Goal: Task Accomplishment & Management: Manage account settings

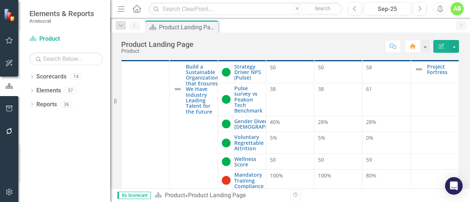
scroll to position [37, 0]
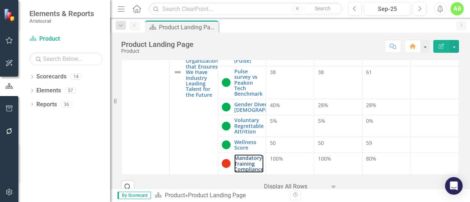
click at [246, 162] on link "Mandatory Training Compliance" at bounding box center [248, 163] width 29 height 17
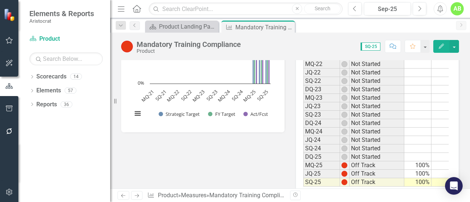
scroll to position [0, 10]
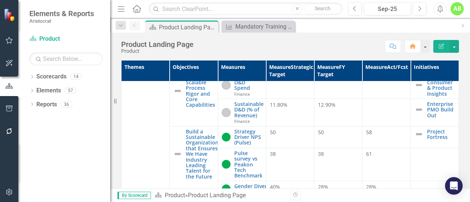
scroll to position [685, 0]
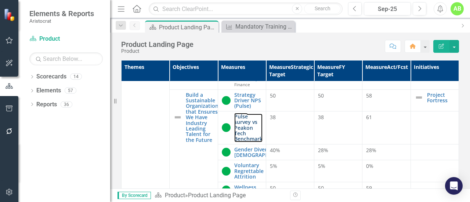
click at [238, 138] on link "Pulse survey vs Peakon Tech Benchmark" at bounding box center [248, 128] width 28 height 28
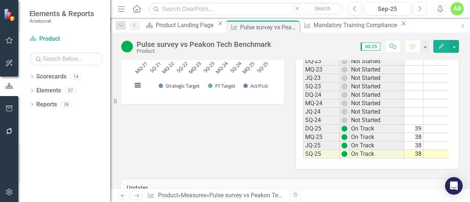
scroll to position [0, 65]
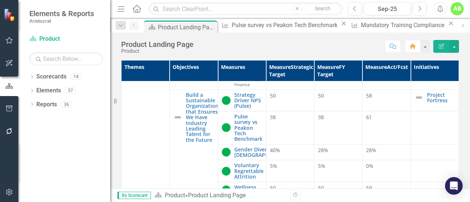
scroll to position [648, 0]
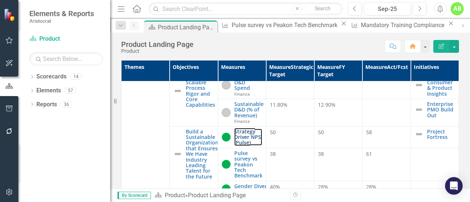
click at [242, 146] on link "Strategy Driver NPS (Pulse)" at bounding box center [248, 137] width 28 height 17
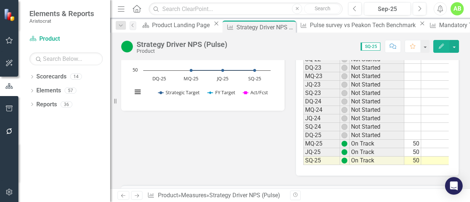
scroll to position [0, 11]
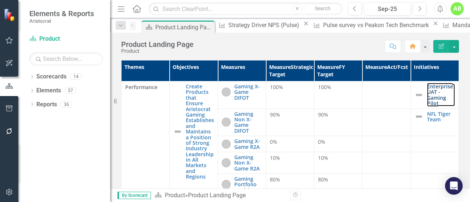
click at [428, 103] on link "Enterprise UAT - Gaming Pilot" at bounding box center [441, 95] width 28 height 23
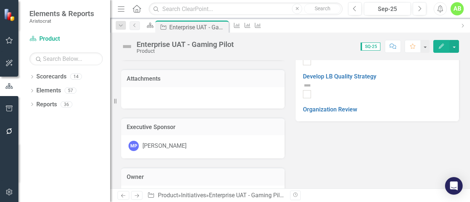
scroll to position [147, 0]
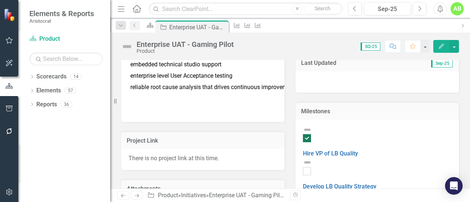
click at [311, 167] on div at bounding box center [307, 171] width 8 height 8
click at [313, 166] on input "checkbox" at bounding box center [306, 171] width 11 height 11
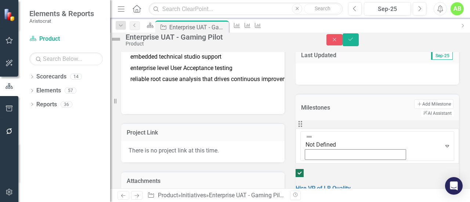
checkbox input "true"
click at [358, 46] on button "Save" at bounding box center [350, 39] width 16 height 13
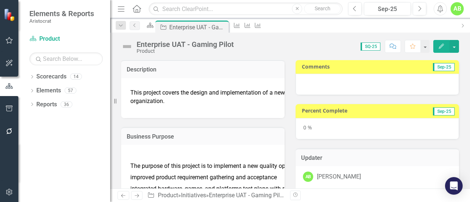
checkbox input "false"
checkbox input "true"
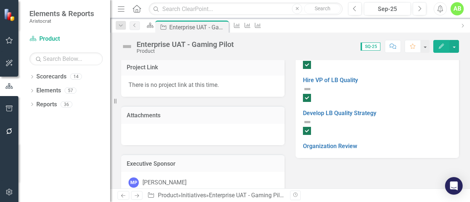
scroll to position [110, 0]
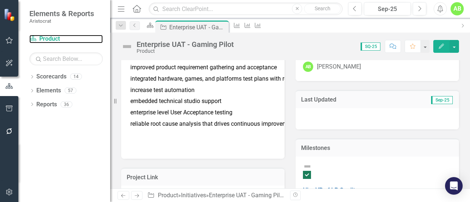
click at [53, 40] on link "Scorecard Product" at bounding box center [65, 39] width 73 height 8
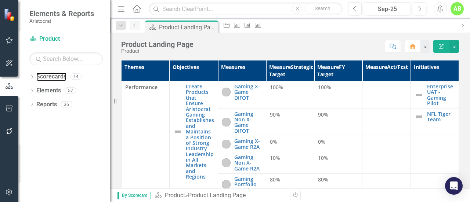
click at [57, 77] on link "Scorecards" at bounding box center [51, 77] width 30 height 8
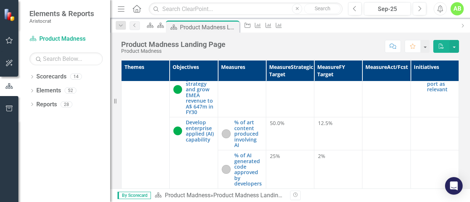
scroll to position [477, 0]
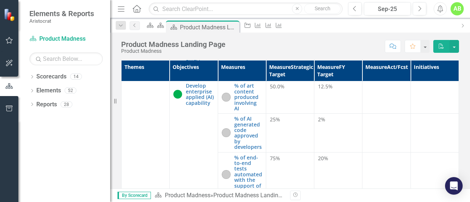
click at [55, 79] on link "Scorecards" at bounding box center [51, 77] width 30 height 8
click at [77, 76] on div "14" at bounding box center [76, 77] width 12 height 6
click at [30, 77] on icon "Dropdown" at bounding box center [31, 78] width 5 height 4
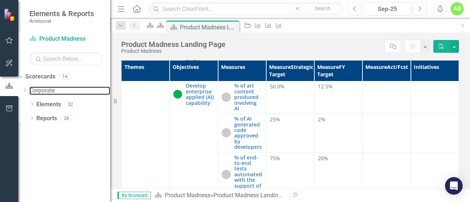
click at [58, 93] on link "Corporate" at bounding box center [69, 91] width 81 height 8
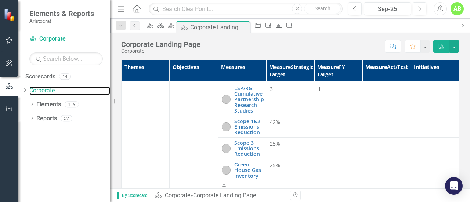
scroll to position [1798, 0]
drag, startPoint x: 261, startPoint y: 143, endPoint x: 283, endPoint y: 163, distance: 29.6
click at [283, 159] on td "25%" at bounding box center [290, 148] width 48 height 22
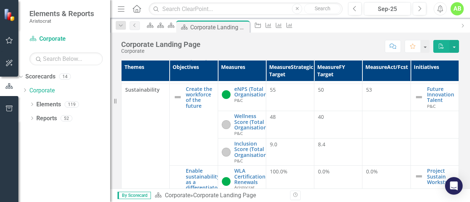
scroll to position [1504, 0]
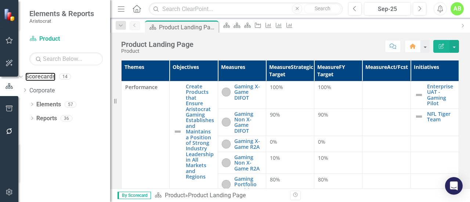
click at [55, 77] on link "Scorecards" at bounding box center [40, 77] width 30 height 8
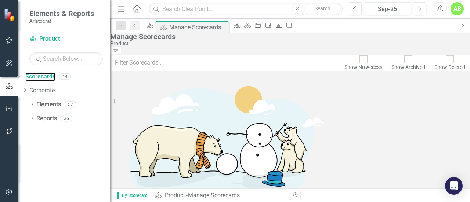
click at [55, 77] on link "Scorecards" at bounding box center [40, 77] width 30 height 8
click at [28, 90] on icon "Dropdown" at bounding box center [25, 90] width 6 height 4
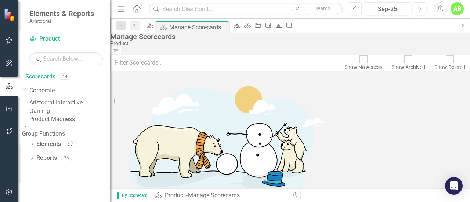
click at [28, 129] on icon "Dropdown" at bounding box center [25, 126] width 6 height 4
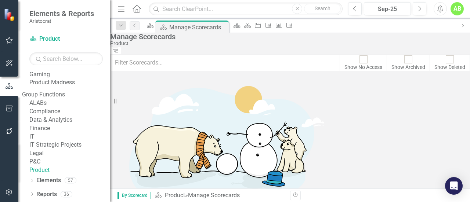
scroll to position [73, 0]
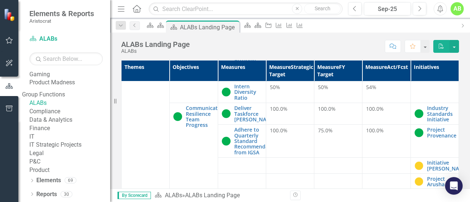
scroll to position [104, 0]
click at [63, 166] on link "Product" at bounding box center [69, 170] width 81 height 8
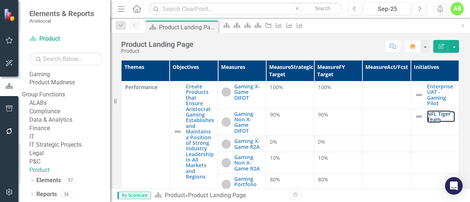
click at [427, 123] on link "NFL Tiger Team" at bounding box center [441, 116] width 28 height 11
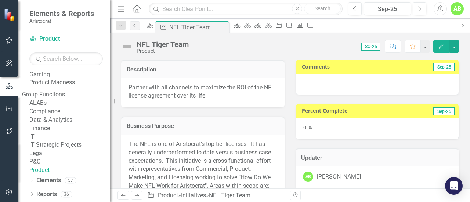
click at [383, 131] on div "0 %" at bounding box center [376, 128] width 163 height 21
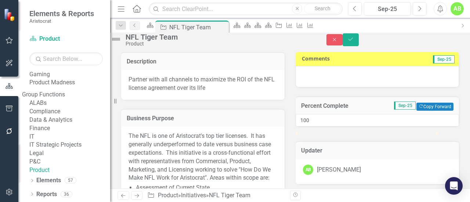
drag, startPoint x: 305, startPoint y: 155, endPoint x: 469, endPoint y: 165, distance: 165.0
click at [469, 165] on div "Description Partner with all channels to maximize the ROI of the NFL license ag…" at bounding box center [290, 120] width 360 height 136
type input "98"
click at [433, 132] on div at bounding box center [433, 132] width 0 height 0
click at [398, 81] on div at bounding box center [376, 76] width 163 height 21
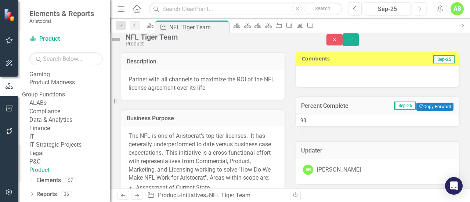
click at [398, 81] on div at bounding box center [376, 76] width 163 height 21
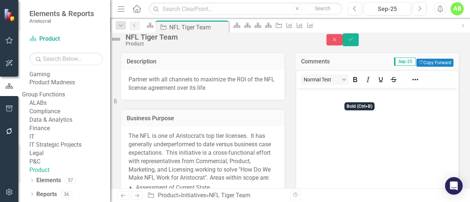
click at [356, 84] on icon "Bold" at bounding box center [354, 79] width 9 height 9
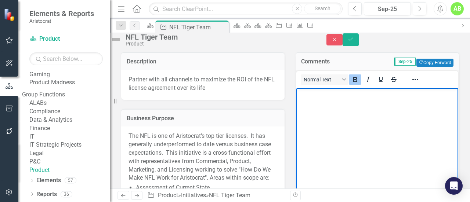
click at [330, 101] on body "﻿" at bounding box center [377, 143] width 162 height 110
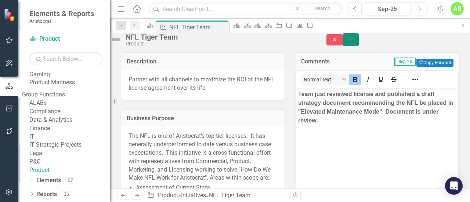
click at [358, 43] on button "Save" at bounding box center [350, 39] width 16 height 13
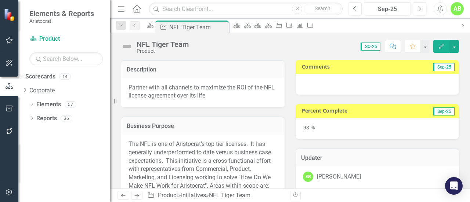
checkbox input "true"
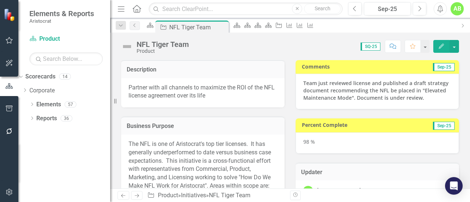
click at [372, 81] on strong "Team just reviewed license and published a draft strategy document recommending…" at bounding box center [375, 91] width 145 height 22
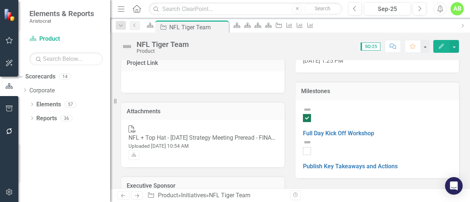
scroll to position [183, 0]
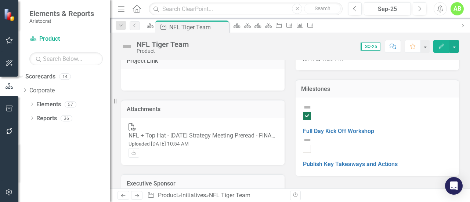
click at [311, 145] on div at bounding box center [307, 149] width 8 height 8
click at [313, 143] on input "checkbox" at bounding box center [306, 148] width 11 height 11
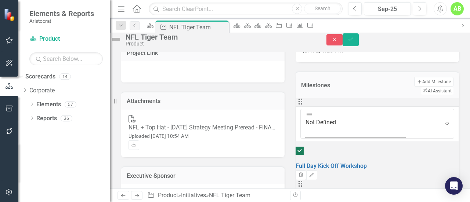
checkbox input "true"
click at [358, 44] on button "Save" at bounding box center [350, 39] width 16 height 13
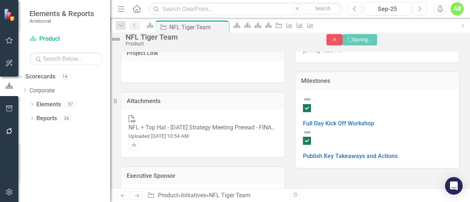
checkbox input "false"
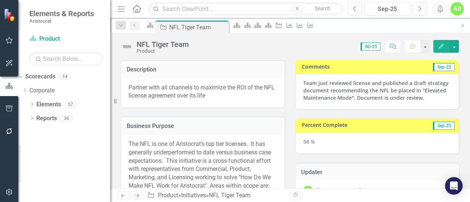
click at [127, 48] on img at bounding box center [127, 47] width 12 height 12
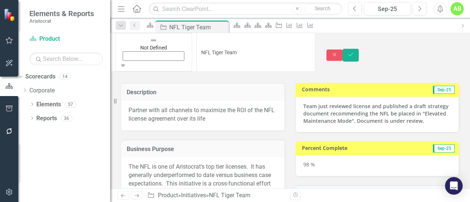
click at [133, 45] on div "Not Defined" at bounding box center [154, 49] width 68 height 26
click at [126, 63] on icon "Expand" at bounding box center [123, 65] width 7 height 5
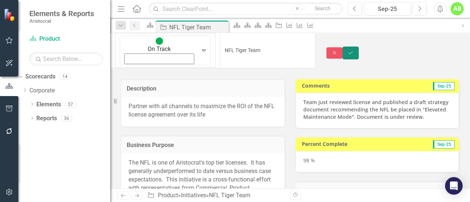
click at [358, 47] on button "Save" at bounding box center [350, 53] width 16 height 13
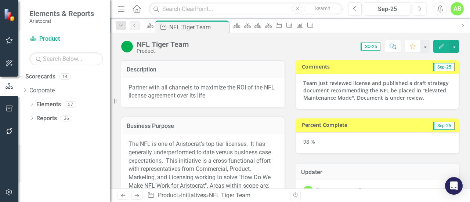
checkbox input "false"
checkbox input "true"
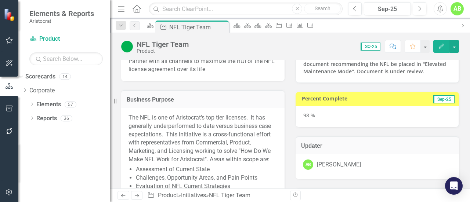
scroll to position [0, 0]
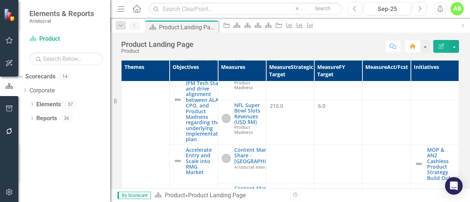
scroll to position [220, 0]
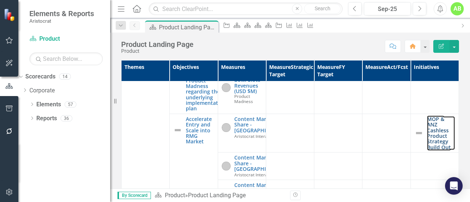
click at [432, 136] on link "MOP & ANZ Cashless Product Strategy Build Out" at bounding box center [441, 133] width 28 height 34
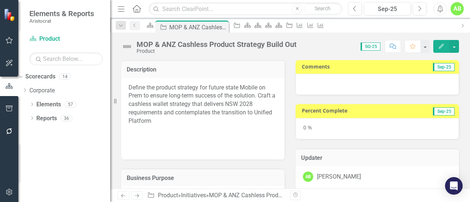
click at [340, 88] on div at bounding box center [376, 84] width 163 height 21
click at [340, 87] on div at bounding box center [376, 84] width 163 height 21
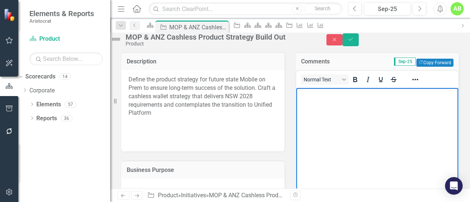
click at [324, 99] on body "Rich Text Area. Press ALT-0 for help." at bounding box center [377, 143] width 162 height 110
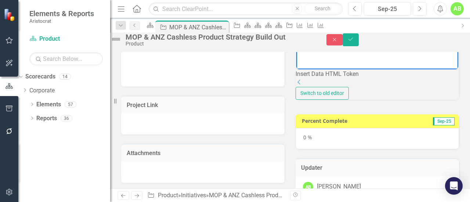
scroll to position [183, 0]
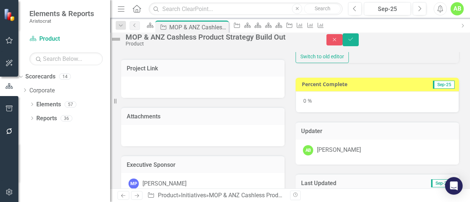
click at [382, 113] on div "0 %" at bounding box center [376, 101] width 163 height 21
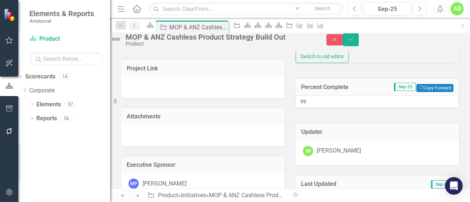
type input "100"
drag, startPoint x: 302, startPoint y: 163, endPoint x: 452, endPoint y: 163, distance: 150.1
click at [452, 108] on div "100" at bounding box center [376, 101] width 163 height 12
click at [354, 42] on icon "Save" at bounding box center [350, 39] width 7 height 5
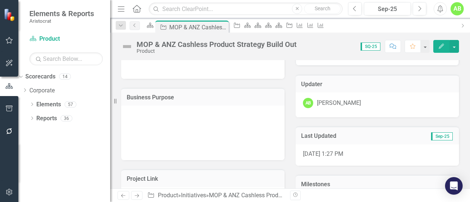
scroll to position [0, 0]
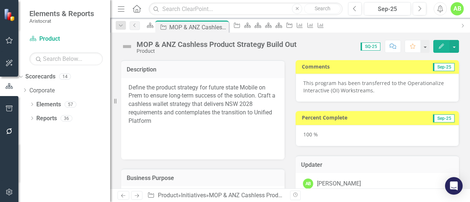
click at [128, 47] on img at bounding box center [127, 47] width 12 height 12
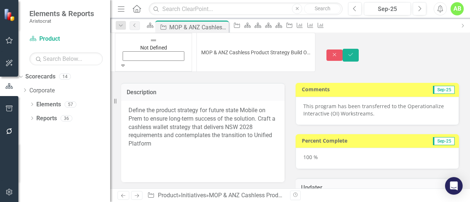
click at [126, 63] on icon "Expand" at bounding box center [123, 65] width 7 height 5
click at [354, 52] on icon "Save" at bounding box center [350, 54] width 7 height 5
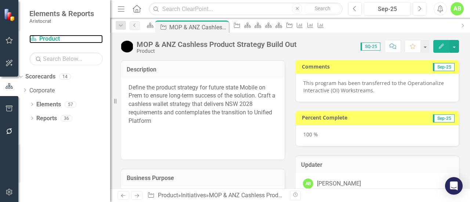
click at [50, 39] on link "Scorecard Product" at bounding box center [65, 39] width 73 height 8
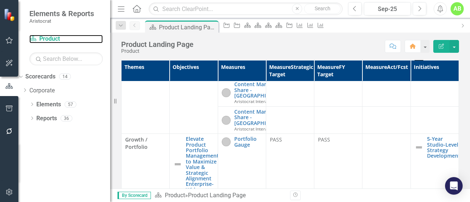
scroll to position [330, 0]
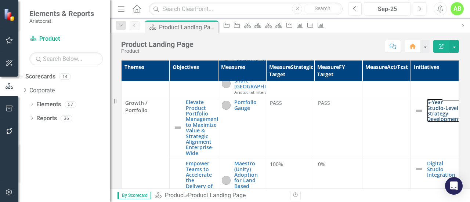
click at [428, 122] on link "5-Year Studio-Level Strategy Development" at bounding box center [443, 110] width 33 height 23
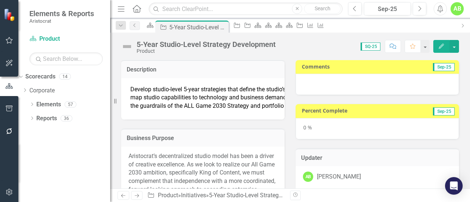
click at [349, 77] on div at bounding box center [376, 84] width 163 height 21
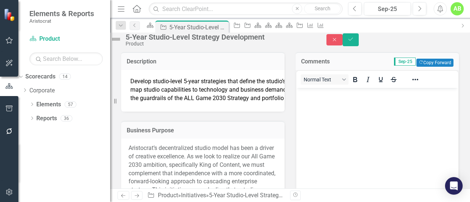
click at [342, 101] on body "Rich Text Area. Press ALT-0 for help." at bounding box center [377, 143] width 162 height 110
click at [122, 43] on img at bounding box center [116, 39] width 12 height 12
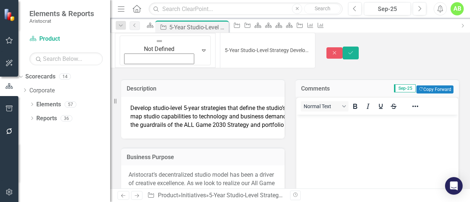
click at [200, 47] on icon "Expand" at bounding box center [203, 50] width 7 height 6
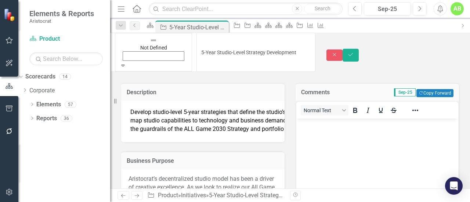
click at [327, 137] on body "Rich Text Area. Press ALT-0 for help." at bounding box center [377, 174] width 162 height 110
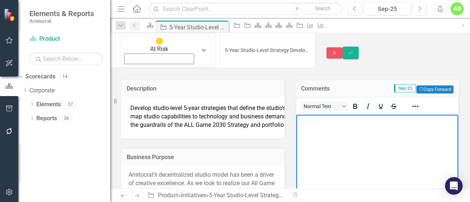
click at [200, 47] on icon "Expand" at bounding box center [203, 50] width 7 height 6
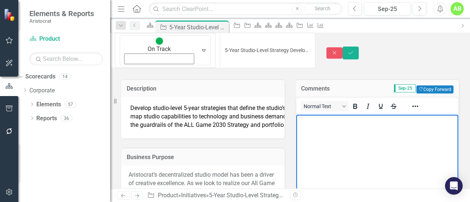
click at [313, 125] on body "Rich Text Area. Press ALT-0 for help." at bounding box center [377, 170] width 162 height 110
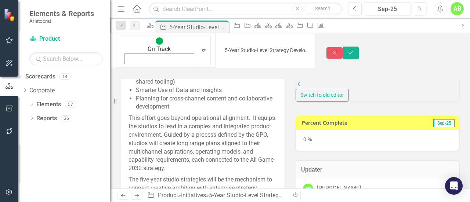
scroll to position [183, 0]
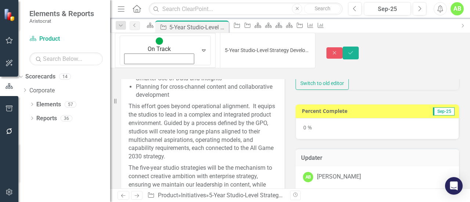
click at [349, 139] on div "0 %" at bounding box center [376, 128] width 163 height 21
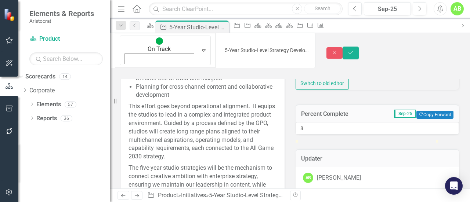
type input "10"
drag, startPoint x: 305, startPoint y: 163, endPoint x: 319, endPoint y: 163, distance: 13.6
click at [309, 140] on div at bounding box center [309, 140] width 0 height 0
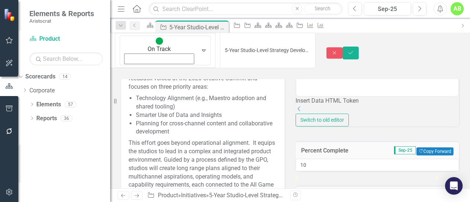
scroll to position [0, 0]
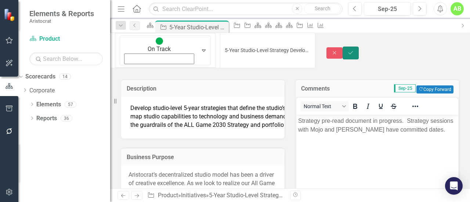
click at [354, 50] on icon "Save" at bounding box center [350, 52] width 7 height 5
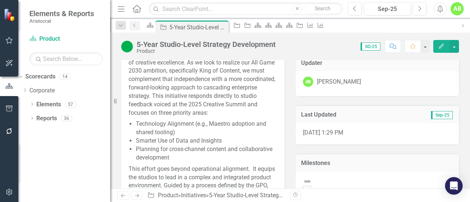
scroll to position [147, 0]
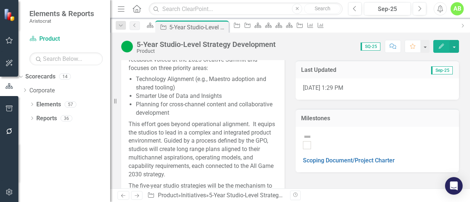
click at [345, 125] on div "Milestones" at bounding box center [376, 118] width 163 height 18
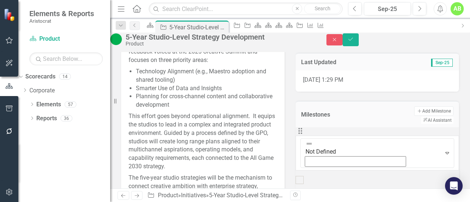
click at [414, 116] on button "Add Add Milestone" at bounding box center [433, 111] width 39 height 10
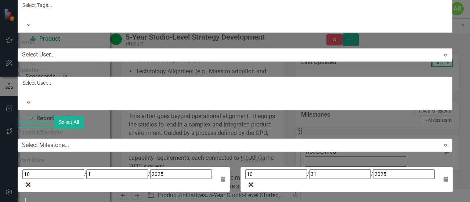
type input "Complete Strategy Pre-Read"
click at [24, 18] on div at bounding box center [23, 14] width 1 height 9
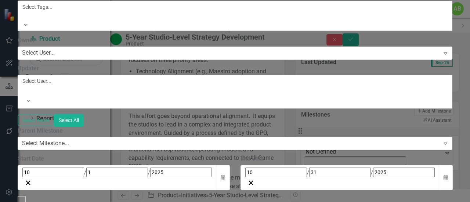
scroll to position [0, 0]
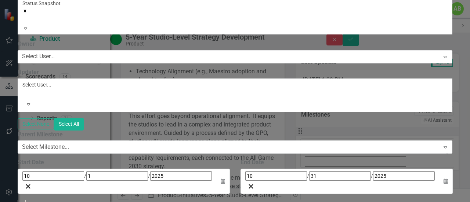
click at [55, 61] on div "Select User..." at bounding box center [38, 56] width 33 height 8
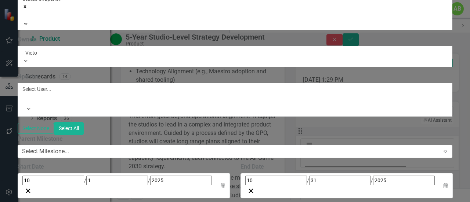
type input "[PERSON_NAME]"
click at [279, 202] on div "[PERSON_NAME]" at bounding box center [235, 206] width 470 height 8
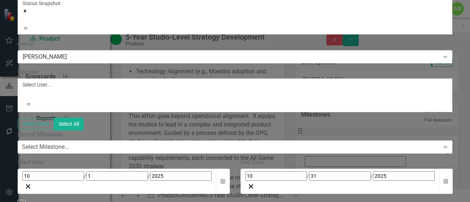
click at [24, 98] on div at bounding box center [23, 93] width 1 height 9
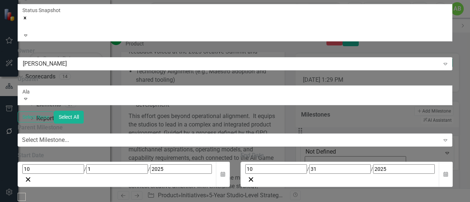
type input "[PERSON_NAME]"
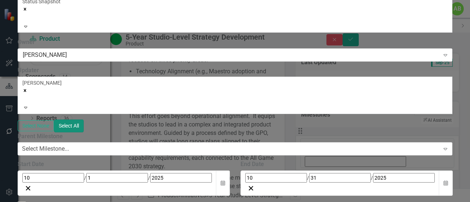
click at [84, 132] on button "Select All" at bounding box center [69, 126] width 30 height 13
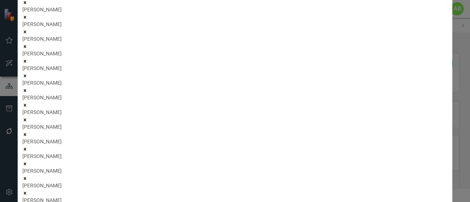
scroll to position [37, 0]
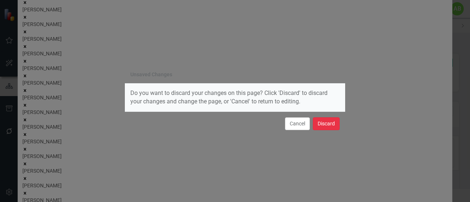
click at [330, 128] on button "Discard" at bounding box center [326, 123] width 27 height 13
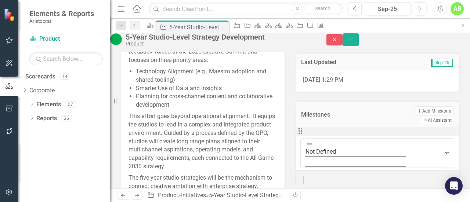
click at [414, 116] on button "Add Add Milestone" at bounding box center [433, 111] width 39 height 10
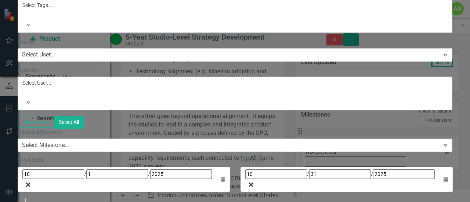
type input "Create Strategy Pre-Read"
click at [55, 59] on div "Select User..." at bounding box center [38, 55] width 33 height 8
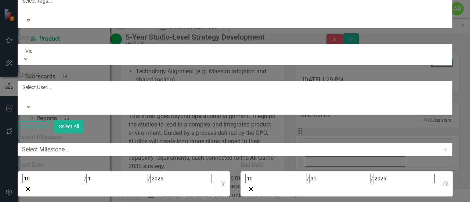
type input "Vict"
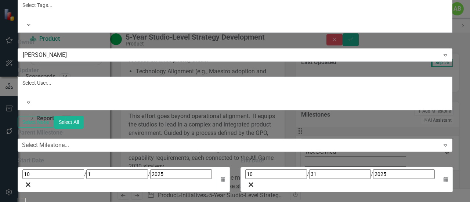
click at [24, 96] on div at bounding box center [23, 91] width 1 height 9
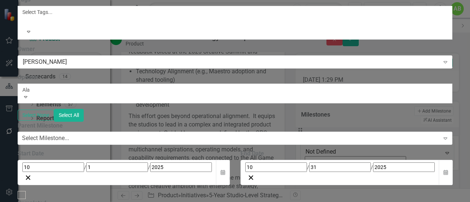
type input "[PERSON_NAME]"
click at [244, 202] on div "[PERSON_NAME]" at bounding box center [235, 206] width 470 height 8
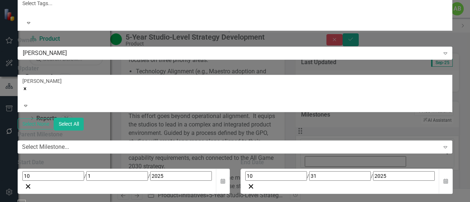
scroll to position [73, 0]
click at [452, 169] on button "Calendar" at bounding box center [445, 181] width 14 height 25
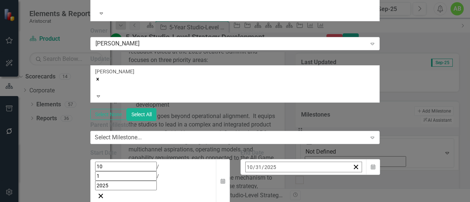
click at [353, 175] on button "›" at bounding box center [344, 183] width 16 height 16
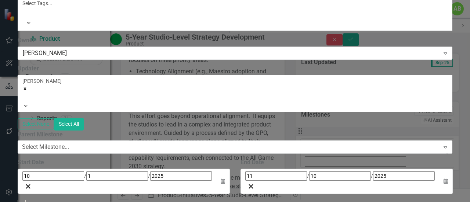
scroll to position [147, 0]
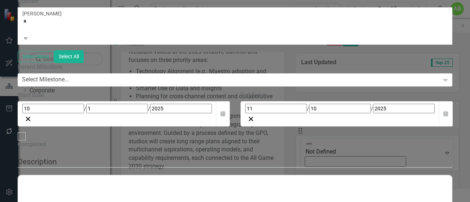
scroll to position [0, 0]
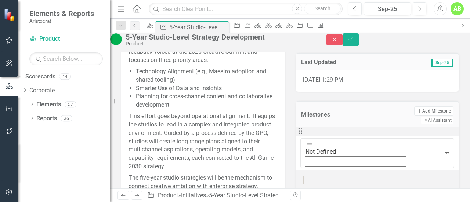
click at [443, 150] on icon "Expand" at bounding box center [446, 153] width 7 height 6
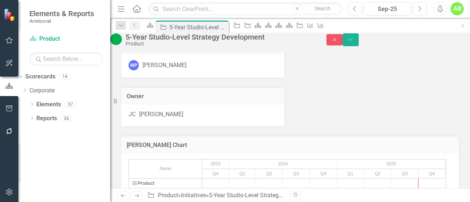
scroll to position [514, 0]
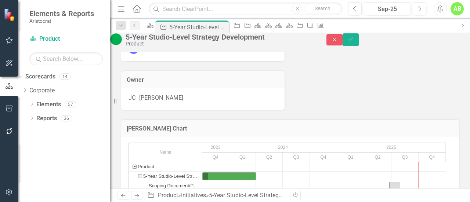
click at [273, 110] on div "[PERSON_NAME]" at bounding box center [202, 99] width 163 height 22
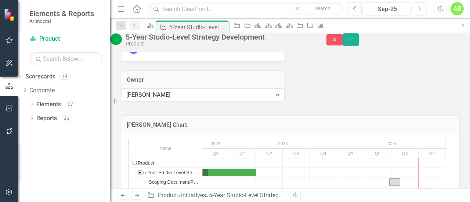
click at [272, 101] on div "Expand" at bounding box center [277, 95] width 13 height 12
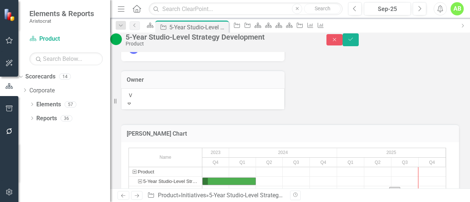
scroll to position [0, 0]
type input "[PERSON_NAME]"
click at [230, 202] on div "[PERSON_NAME]" at bounding box center [235, 206] width 470 height 8
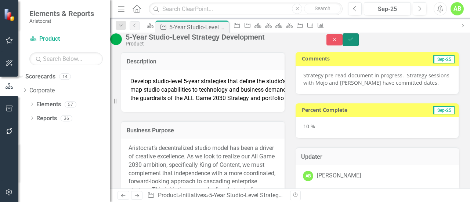
click at [358, 44] on button "Save" at bounding box center [350, 39] width 16 height 13
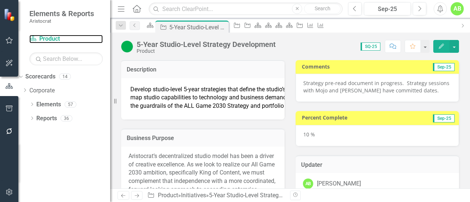
click at [61, 36] on link "Scorecard Product" at bounding box center [65, 39] width 73 height 8
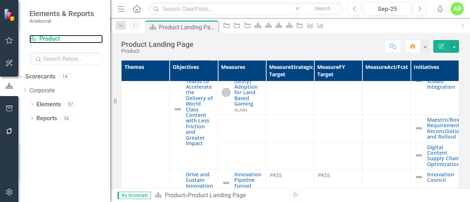
scroll to position [440, 0]
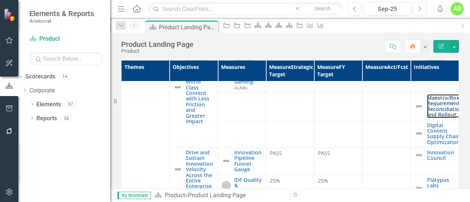
click at [432, 118] on link "Maestro/Roxstar Requirements Reconciliation and Rollout" at bounding box center [448, 106] width 42 height 23
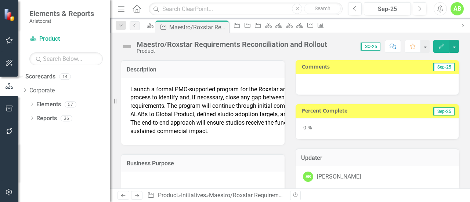
click at [354, 134] on div "0 %" at bounding box center [376, 128] width 163 height 21
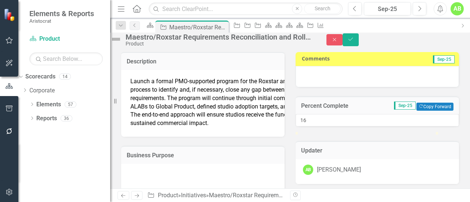
type input "15"
drag, startPoint x: 302, startPoint y: 154, endPoint x: 323, endPoint y: 155, distance: 20.6
click at [316, 132] on div at bounding box center [316, 132] width 0 height 0
click at [357, 84] on div at bounding box center [376, 76] width 163 height 21
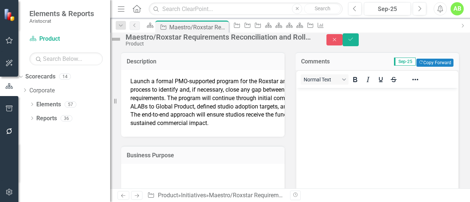
click at [340, 103] on body "Rich Text Area. Press ALT-0 for help." at bounding box center [377, 143] width 162 height 110
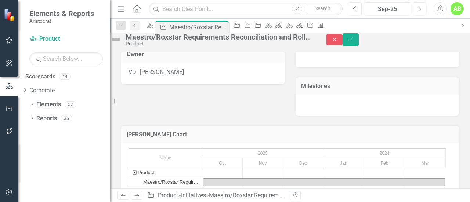
scroll to position [330, 0]
click at [352, 89] on h3 "Milestones" at bounding box center [377, 85] width 152 height 7
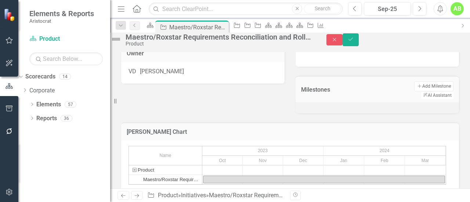
click at [414, 91] on button "Add Add Milestone" at bounding box center [433, 86] width 39 height 10
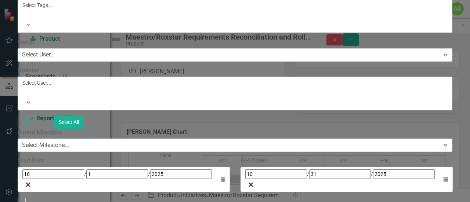
type input "Charter drafted"
click at [55, 59] on div "Select User..." at bounding box center [38, 55] width 33 height 8
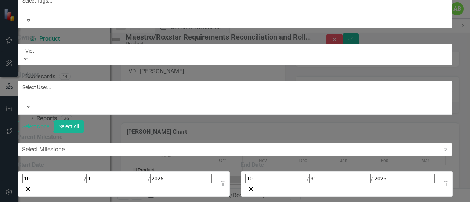
type input "Victo"
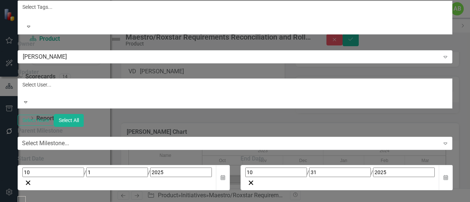
click at [24, 98] on div at bounding box center [23, 93] width 1 height 9
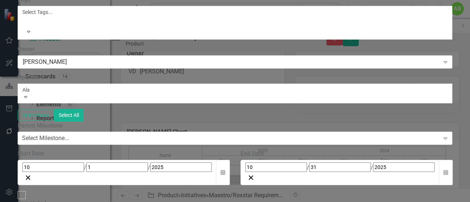
type input "[PERSON_NAME]"
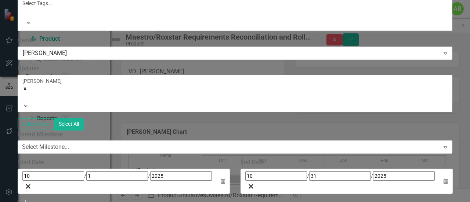
scroll to position [147, 0]
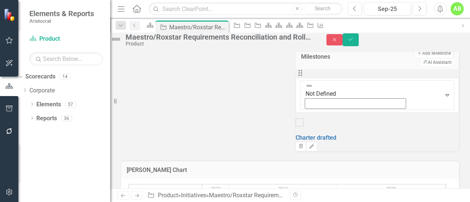
scroll to position [404, 0]
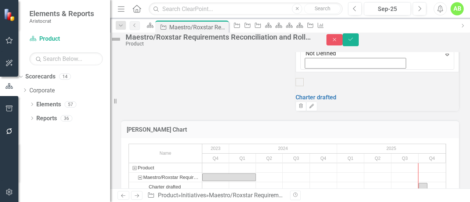
click at [443, 58] on icon "Expand" at bounding box center [446, 55] width 7 height 6
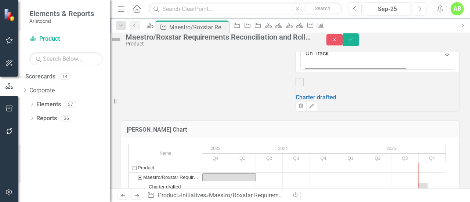
click at [414, 18] on button "Add Add Milestone" at bounding box center [433, 13] width 39 height 10
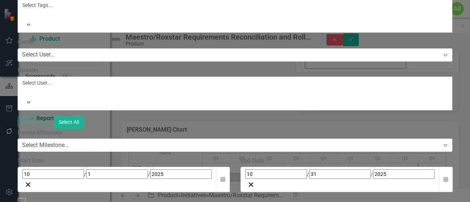
type input "Team Kickoff Meeting Held"
click at [24, 96] on div at bounding box center [23, 91] width 1 height 9
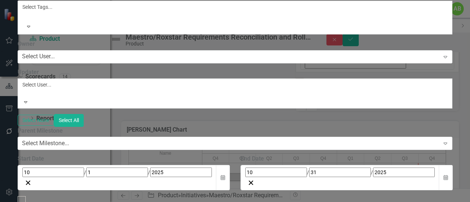
scroll to position [15, 0]
click at [24, 98] on div at bounding box center [23, 93] width 1 height 9
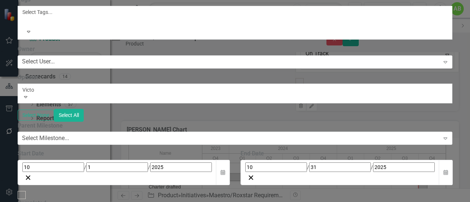
type input "[PERSON_NAME]"
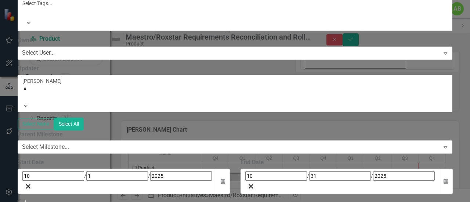
click at [205, 60] on div "Select User... Expand" at bounding box center [235, 53] width 435 height 13
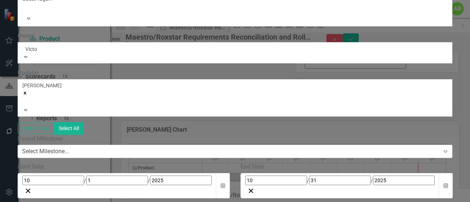
type input "[PERSON_NAME]"
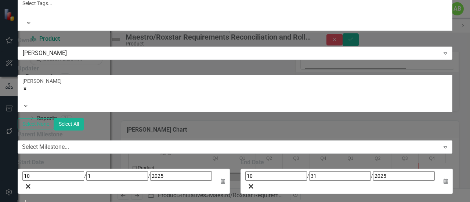
scroll to position [147, 0]
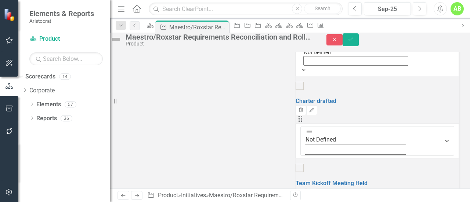
click at [307, 72] on icon "Expand" at bounding box center [303, 69] width 7 height 5
click at [443, 138] on icon "Expand" at bounding box center [446, 141] width 7 height 6
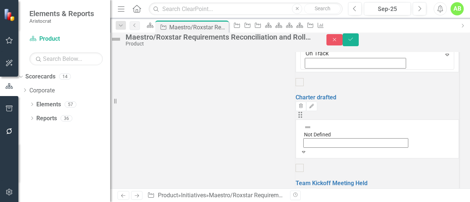
click at [354, 42] on icon "Save" at bounding box center [350, 39] width 7 height 5
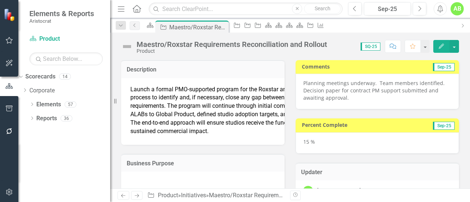
click at [130, 46] on img at bounding box center [127, 47] width 12 height 12
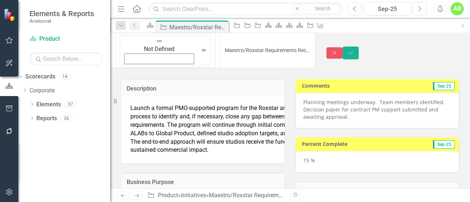
click at [156, 42] on img at bounding box center [159, 40] width 7 height 7
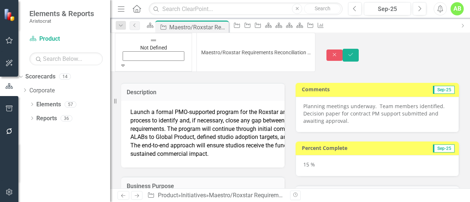
click at [354, 52] on icon "Save" at bounding box center [350, 54] width 7 height 5
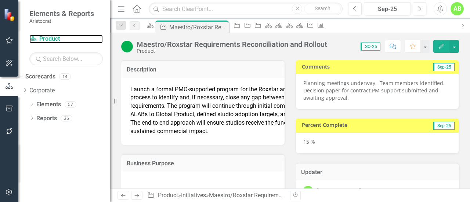
click at [45, 36] on link "Scorecard Product" at bounding box center [65, 39] width 73 height 8
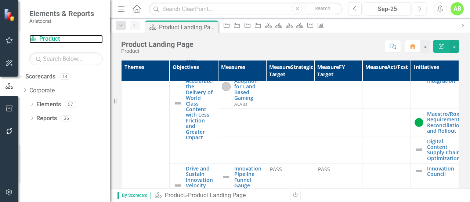
scroll to position [440, 0]
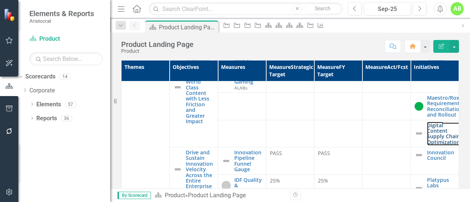
click at [427, 145] on link "Digital Content Supply Chain Optimization" at bounding box center [443, 134] width 33 height 23
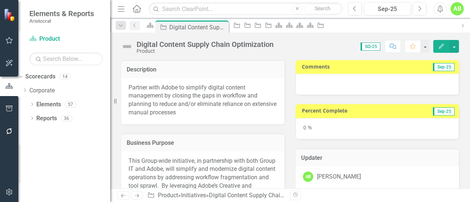
click at [372, 124] on div "0 %" at bounding box center [376, 128] width 163 height 21
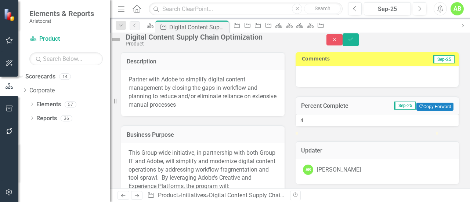
type input "5"
drag, startPoint x: 303, startPoint y: 156, endPoint x: 310, endPoint y: 156, distance: 7.0
click at [302, 132] on div at bounding box center [302, 132] width 0 height 0
click at [339, 81] on div at bounding box center [376, 76] width 163 height 21
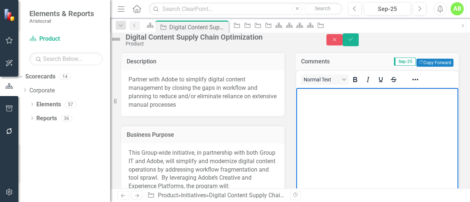
click at [322, 100] on body "Rich Text Area. Press ALT-0 for help." at bounding box center [377, 143] width 162 height 110
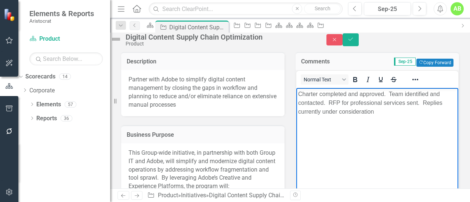
click at [122, 43] on img at bounding box center [116, 39] width 12 height 12
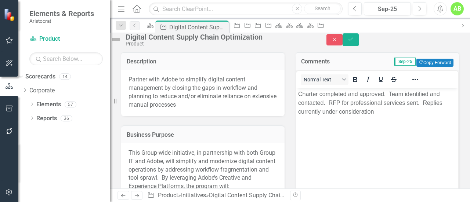
click at [122, 43] on img at bounding box center [116, 39] width 12 height 12
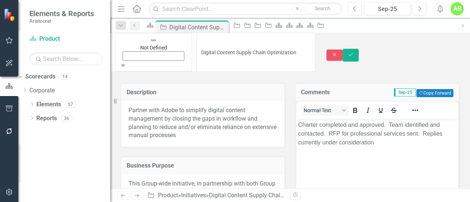
click at [126, 63] on icon "Expand" at bounding box center [123, 65] width 7 height 5
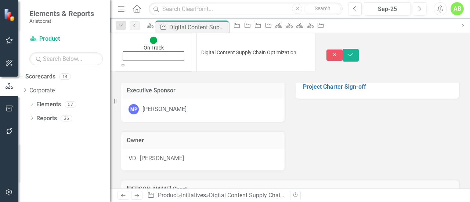
scroll to position [404, 0]
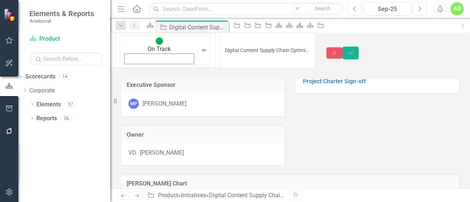
click at [311, 70] on div at bounding box center [307, 66] width 8 height 8
click at [313, 72] on input "checkbox" at bounding box center [306, 66] width 11 height 11
checkbox input "true"
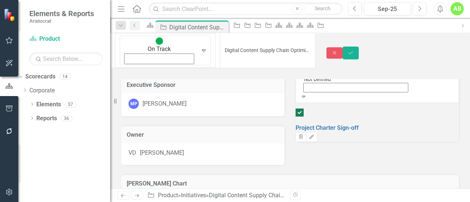
click at [327, 101] on div "Expand" at bounding box center [377, 96] width 154 height 7
click at [414, 45] on button "Add Add Milestone" at bounding box center [433, 40] width 39 height 10
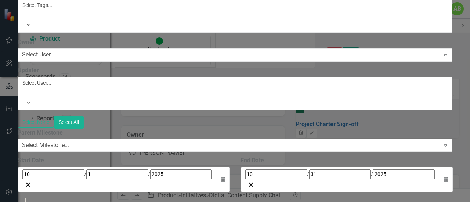
type input "RFP pro"
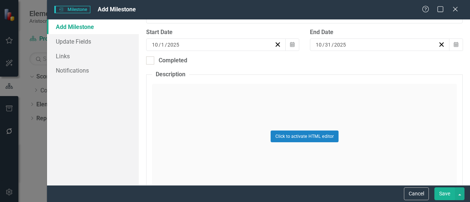
scroll to position [110, 0]
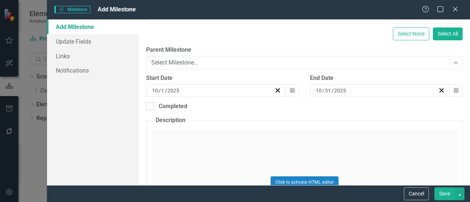
type input "RFP Process"
click at [454, 91] on icon "button" at bounding box center [456, 90] width 4 height 5
click at [420, 108] on button "›" at bounding box center [414, 105] width 16 height 16
click at [418, 109] on button "›" at bounding box center [414, 105] width 16 height 16
click at [374, 185] on abbr "31" at bounding box center [374, 182] width 6 height 6
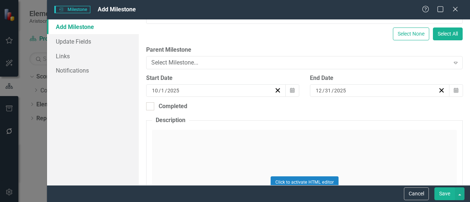
click at [440, 196] on button "Save" at bounding box center [444, 193] width 21 height 13
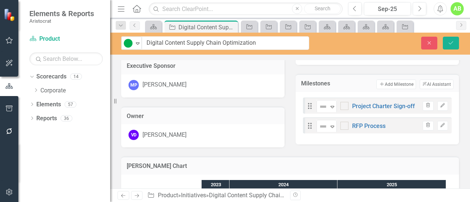
click at [332, 106] on icon "Expand" at bounding box center [331, 107] width 7 height 6
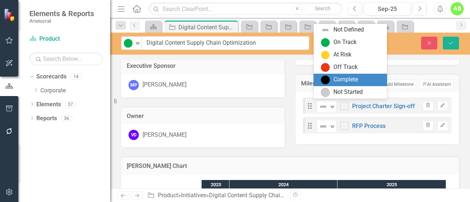
click at [343, 83] on div "Complete" at bounding box center [345, 80] width 25 height 8
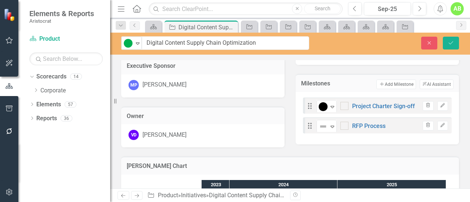
click at [346, 102] on div "Complete Expand Project Charter Sign-off" at bounding box center [365, 105] width 98 height 13
click at [341, 104] on input "checkbox" at bounding box center [342, 104] width 5 height 5
checkbox input "true"
click at [449, 44] on icon "Save" at bounding box center [450, 42] width 7 height 5
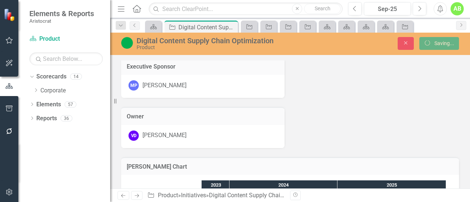
checkbox input "false"
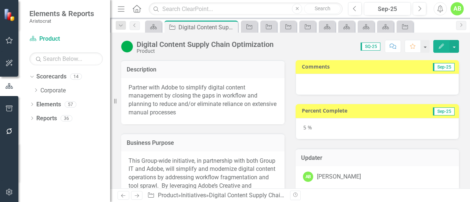
checkbox input "true"
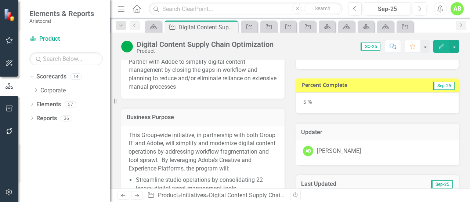
scroll to position [0, 0]
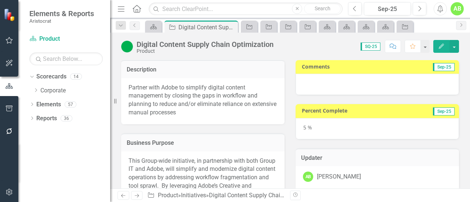
click at [329, 88] on div at bounding box center [376, 84] width 163 height 21
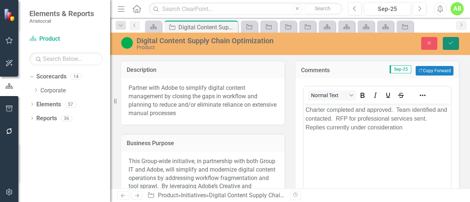
click at [453, 42] on icon "Save" at bounding box center [450, 42] width 7 height 5
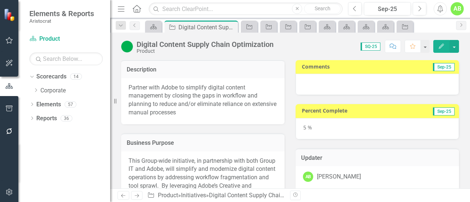
click at [299, 48] on div "Score: 0.00 SQ-25 Completed Comment Favorite Edit" at bounding box center [368, 46] width 182 height 12
checkbox input "true"
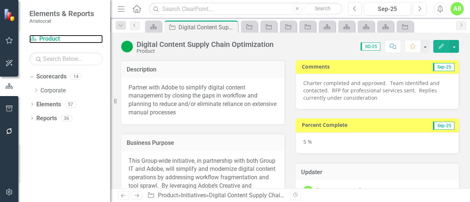
click at [49, 38] on link "Scorecard Product" at bounding box center [65, 39] width 73 height 8
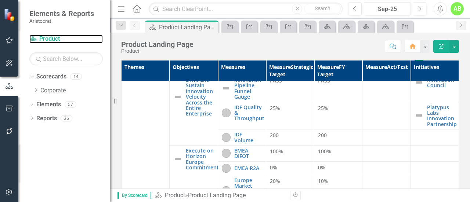
scroll to position [514, 0]
click at [414, 119] on img at bounding box center [418, 114] width 9 height 9
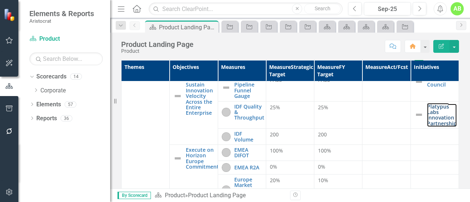
click at [438, 127] on link "Platypus Labs Innovation Partnership" at bounding box center [442, 115] width 30 height 23
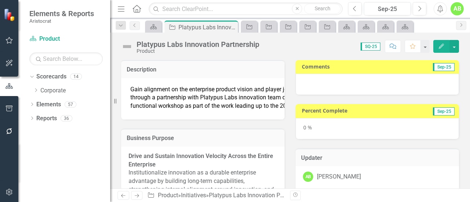
click at [366, 128] on div "0 %" at bounding box center [376, 128] width 163 height 21
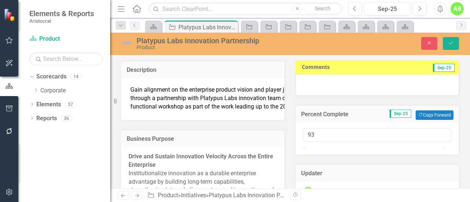
type input "100"
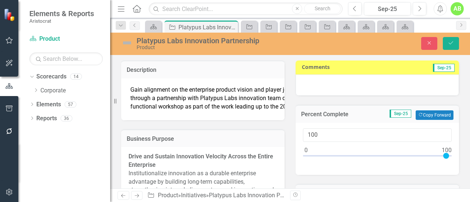
drag, startPoint x: 301, startPoint y: 154, endPoint x: 449, endPoint y: 160, distance: 148.0
click at [449, 160] on div "100" at bounding box center [376, 149] width 163 height 52
click at [132, 45] on img at bounding box center [127, 43] width 12 height 12
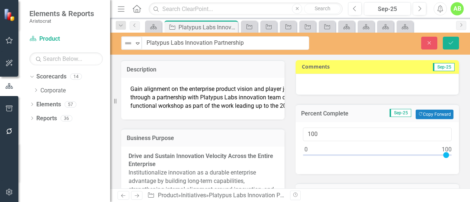
click at [133, 45] on div "Not Defined" at bounding box center [129, 43] width 10 height 9
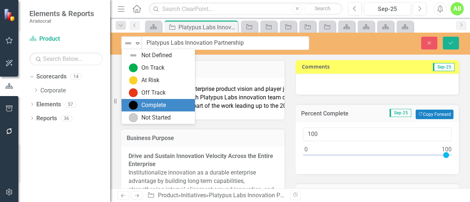
click at [159, 103] on div "Complete" at bounding box center [153, 105] width 25 height 8
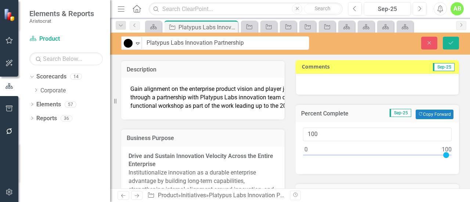
click at [310, 85] on div at bounding box center [376, 84] width 163 height 21
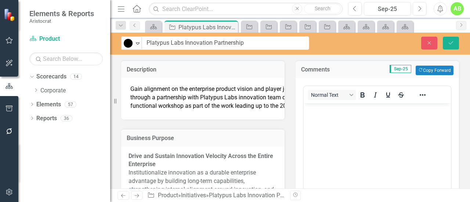
click at [316, 110] on p "Rich Text Area. Press ALT-0 for help." at bounding box center [376, 109] width 143 height 9
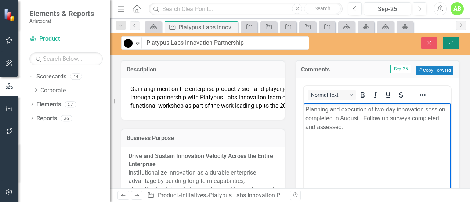
click at [451, 41] on icon "Save" at bounding box center [450, 42] width 7 height 5
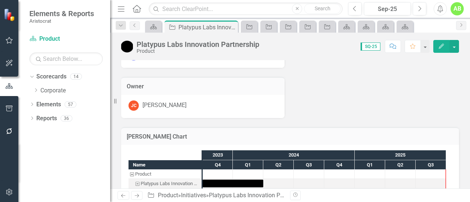
scroll to position [183, 0]
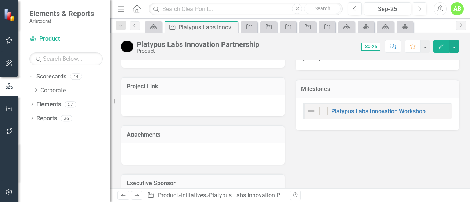
click at [327, 113] on div "Platypus Labs Innovation Workshop" at bounding box center [366, 111] width 119 height 9
click at [321, 112] on div at bounding box center [323, 111] width 8 height 8
click at [321, 112] on input "checkbox" at bounding box center [321, 109] width 5 height 5
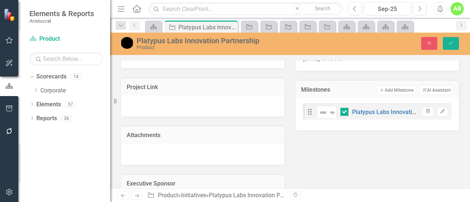
click at [324, 111] on div "Not Defined" at bounding box center [323, 112] width 10 height 9
click at [443, 44] on button "Save" at bounding box center [451, 43] width 16 height 13
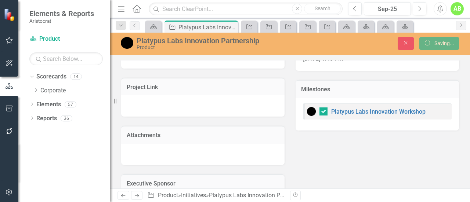
checkbox input "false"
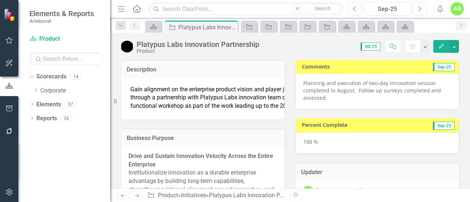
checkbox input "true"
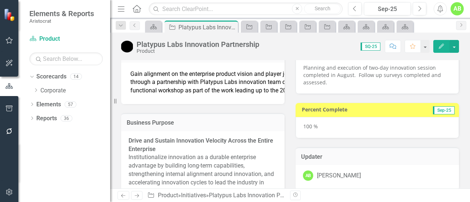
scroll to position [0, 0]
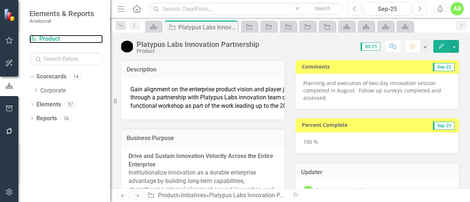
click at [45, 39] on link "Scorecard Product" at bounding box center [65, 39] width 73 height 8
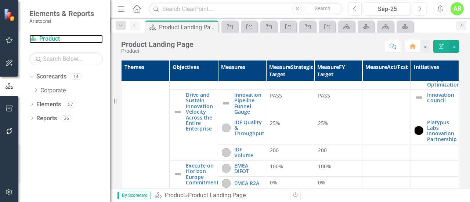
scroll to position [514, 0]
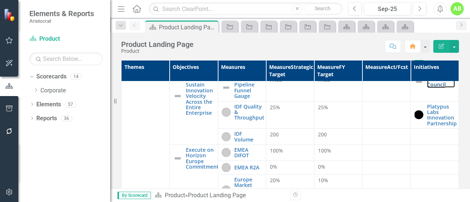
click at [432, 88] on link "Innovation Council" at bounding box center [441, 81] width 28 height 11
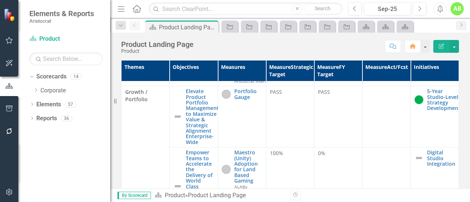
scroll to position [330, 0]
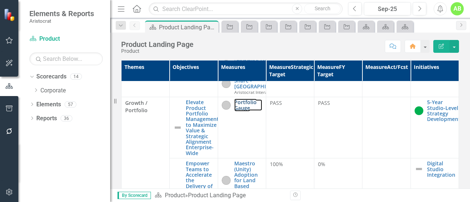
click at [237, 111] on link "Portfolio Gauge" at bounding box center [248, 104] width 28 height 11
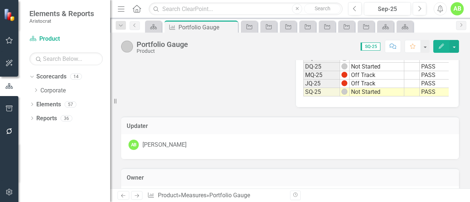
scroll to position [0, 65]
click at [416, 90] on td at bounding box center [430, 92] width 37 height 8
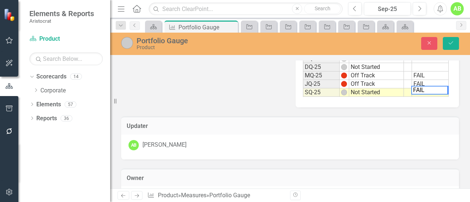
type textarea "FAIL"
click at [388, 115] on div "Updater AB Alan Barnett" at bounding box center [290, 134] width 349 height 52
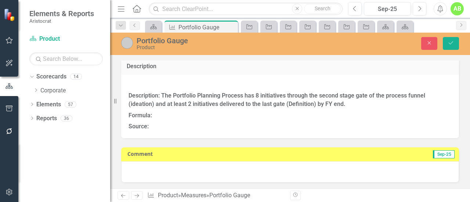
scroll to position [0, 0]
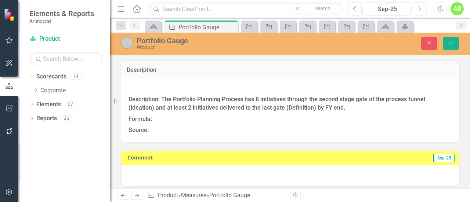
click at [248, 169] on div at bounding box center [290, 175] width 338 height 21
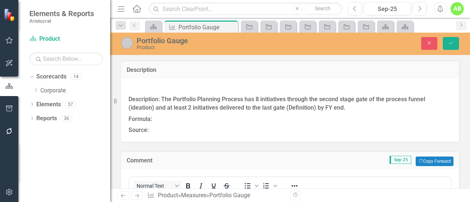
scroll to position [110, 0]
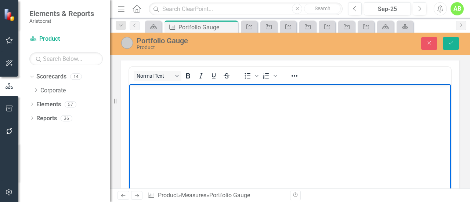
click at [165, 99] on body "Rich Text Area. Press ALT-0 for help." at bounding box center [289, 139] width 321 height 110
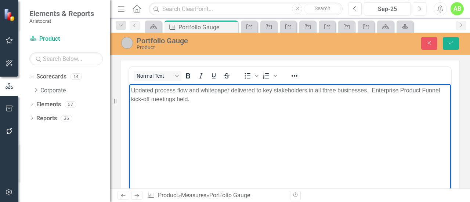
click at [123, 41] on img at bounding box center [127, 43] width 12 height 12
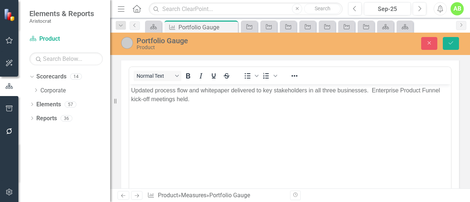
click at [123, 41] on img at bounding box center [127, 43] width 12 height 12
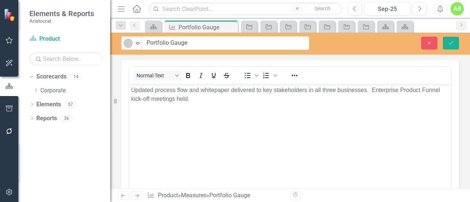
click at [139, 43] on icon at bounding box center [138, 44] width 4 height 2
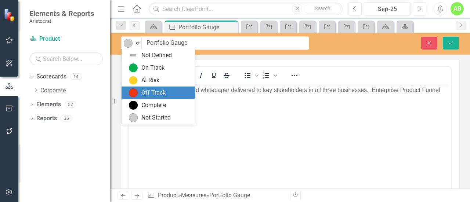
click at [158, 94] on div "Off Track" at bounding box center [153, 93] width 24 height 8
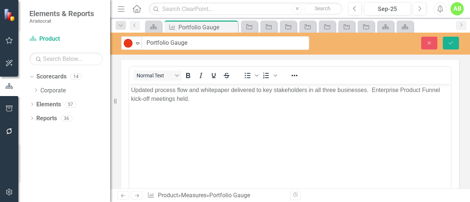
click at [135, 43] on icon "Expand" at bounding box center [137, 43] width 7 height 6
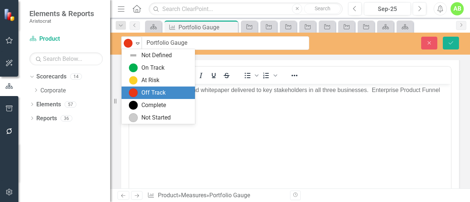
click at [135, 43] on icon "Expand" at bounding box center [137, 43] width 7 height 6
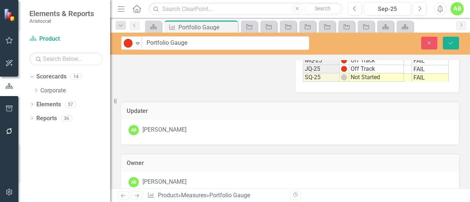
scroll to position [573, 0]
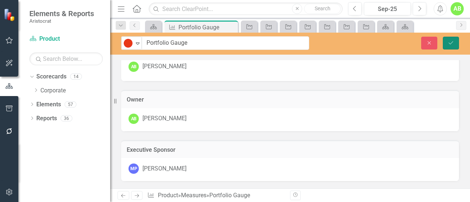
click at [451, 43] on icon "submit" at bounding box center [450, 42] width 4 height 3
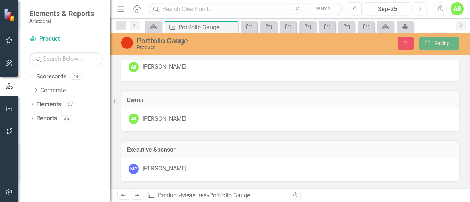
scroll to position [376, 0]
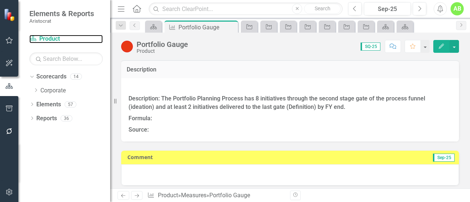
click at [57, 39] on link "Scorecard Product" at bounding box center [65, 39] width 73 height 8
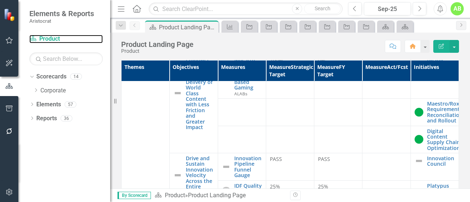
scroll to position [477, 0]
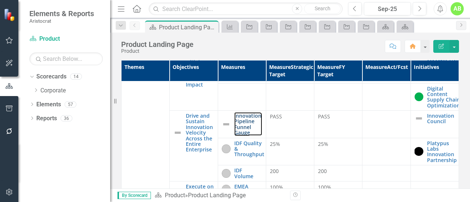
click at [239, 134] on link "Innovation Pipeline Funnel Gauge" at bounding box center [248, 124] width 28 height 23
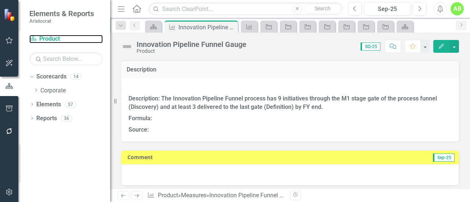
click at [51, 39] on link "Scorecard Product" at bounding box center [65, 39] width 73 height 8
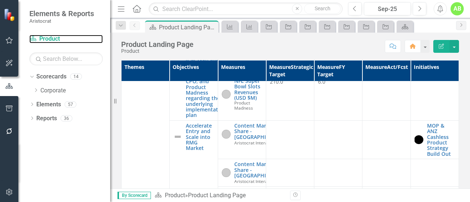
scroll to position [257, 0]
